Goal: Navigation & Orientation: Find specific page/section

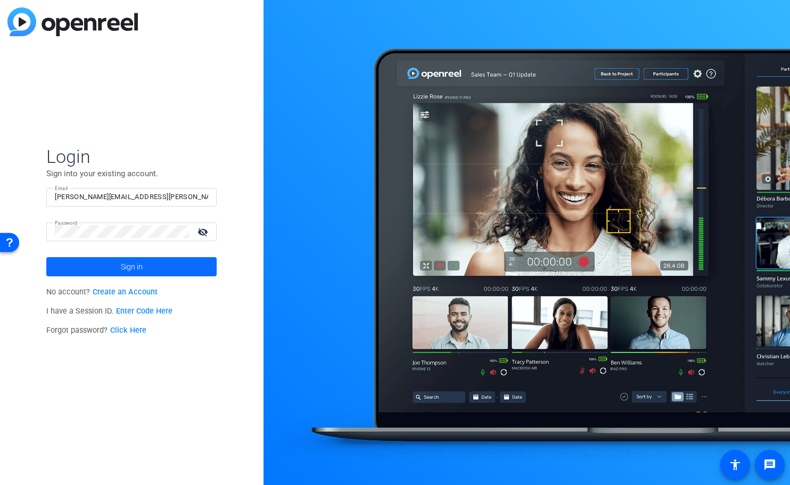
click at [129, 270] on span "Sign in" at bounding box center [132, 266] width 22 height 27
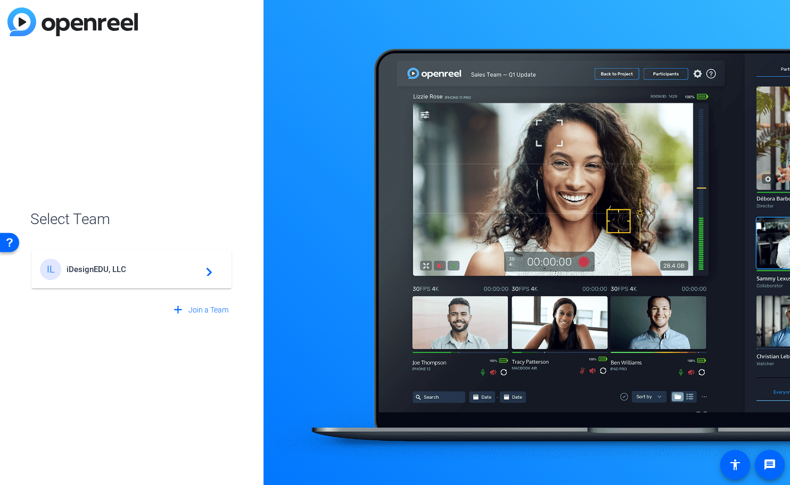
click at [129, 270] on span "iDesignEDU, LLC" at bounding box center [133, 269] width 133 height 10
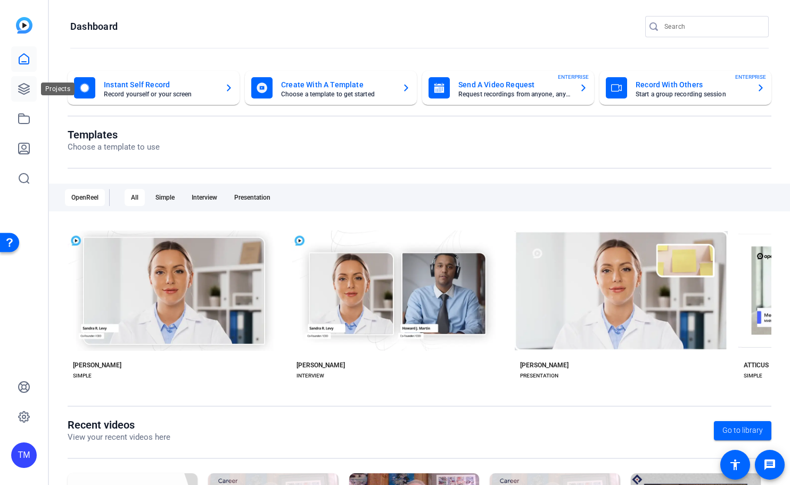
click at [22, 100] on link at bounding box center [24, 89] width 26 height 26
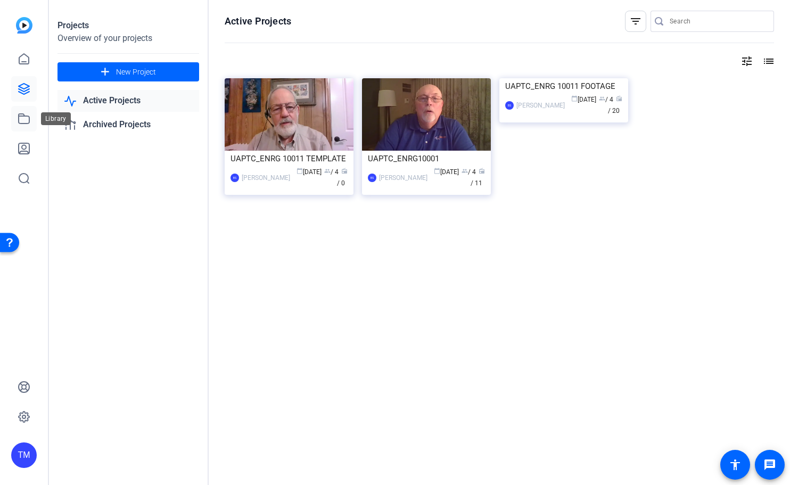
click at [17, 115] on link at bounding box center [24, 119] width 26 height 26
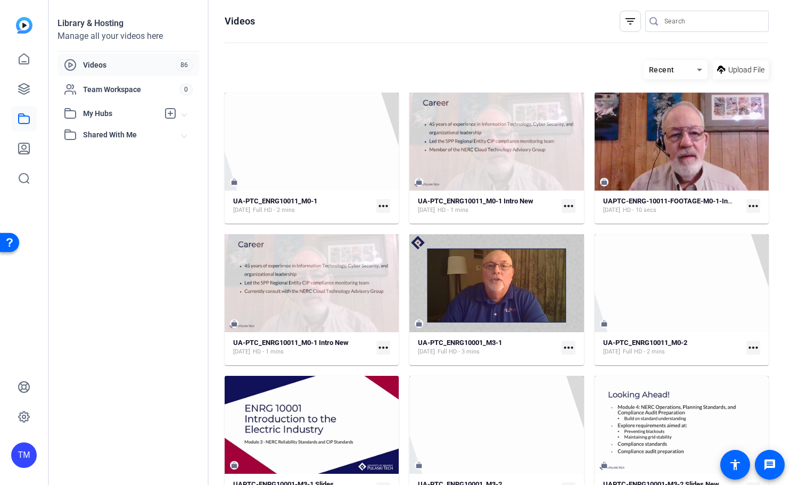
click at [115, 110] on span "My Hubs" at bounding box center [121, 113] width 76 height 11
click at [117, 140] on span "UA-PTC_ENRG10011 Footage" at bounding box center [121, 137] width 102 height 11
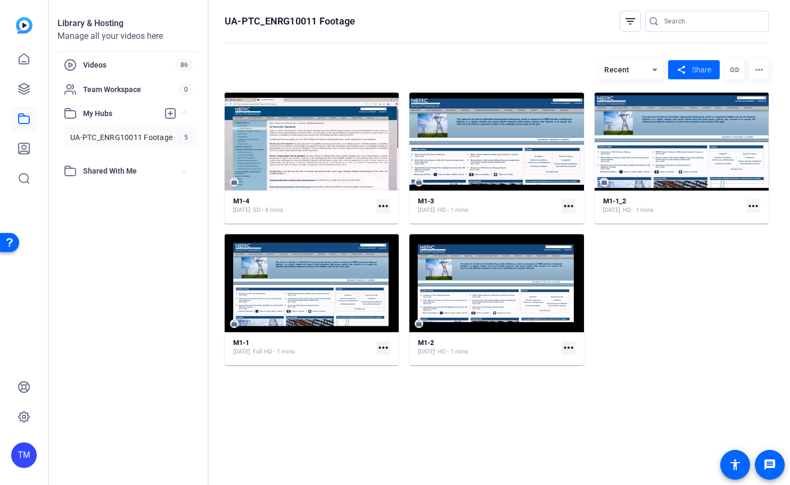
click at [120, 172] on span "Shared With Me" at bounding box center [132, 170] width 99 height 11
click at [122, 86] on span "Team Workspace" at bounding box center [131, 89] width 96 height 11
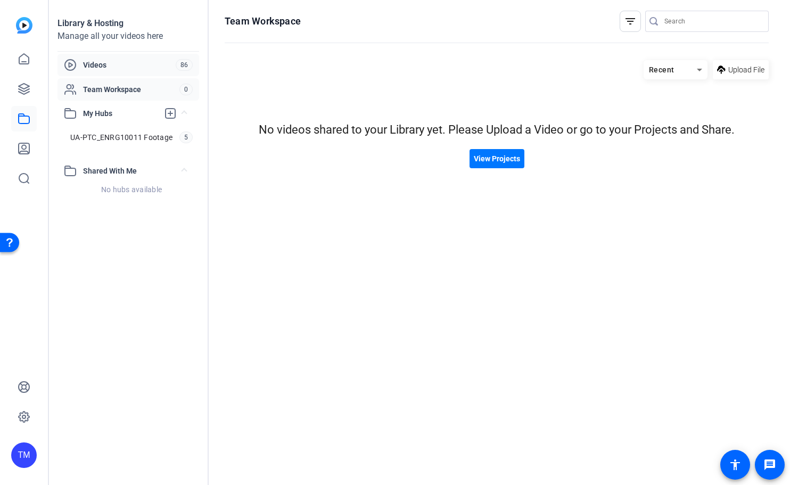
click at [119, 62] on span "Videos" at bounding box center [129, 65] width 93 height 11
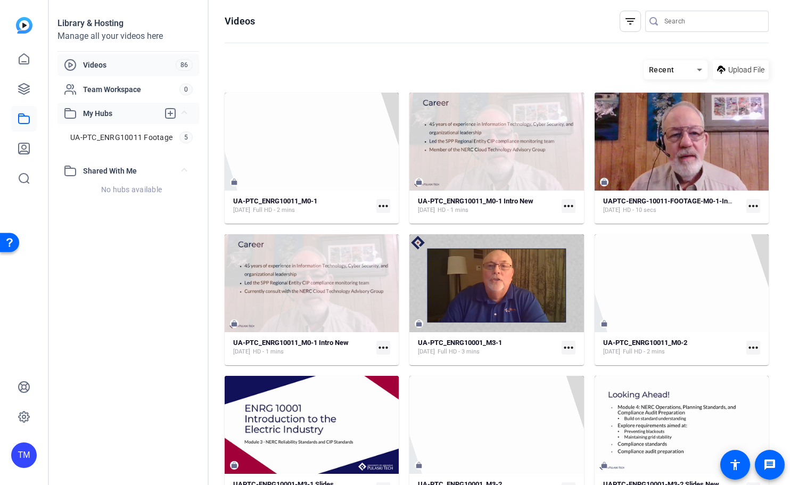
click at [124, 118] on span "My Hubs" at bounding box center [121, 113] width 76 height 11
click at [28, 91] on icon at bounding box center [24, 88] width 13 height 13
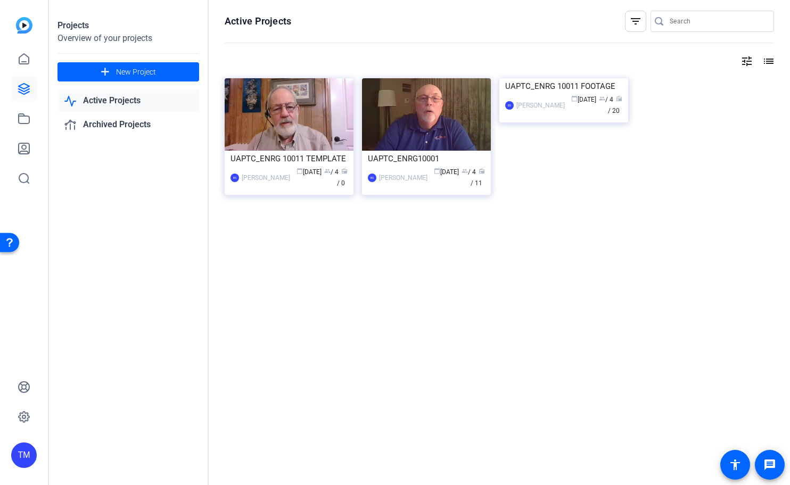
click at [408, 475] on div "Active Projects filter_list tune list UAPTC_ENRG 10011 TEMPLATE BS [PERSON_NAME…" at bounding box center [499, 242] width 581 height 485
